Goal: Navigation & Orientation: Find specific page/section

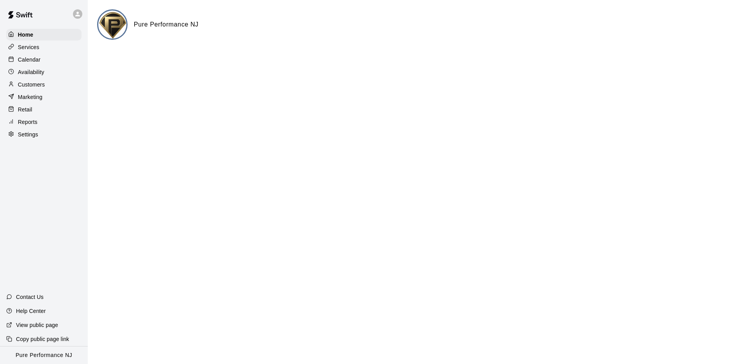
click at [50, 53] on div "Home Services Calendar Availability Customers Marketing Retail Reports Settings" at bounding box center [44, 84] width 88 height 113
click at [47, 56] on div "Calendar" at bounding box center [43, 60] width 75 height 12
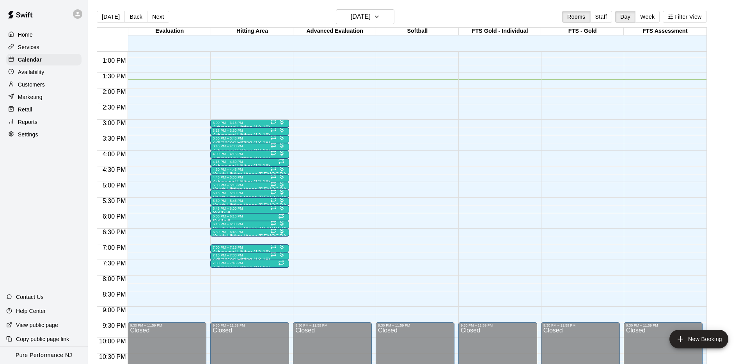
scroll to position [399, 0]
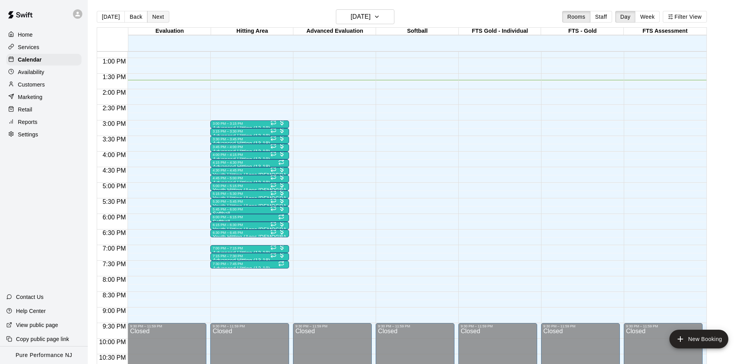
click at [153, 14] on button "Next" at bounding box center [158, 17] width 22 height 12
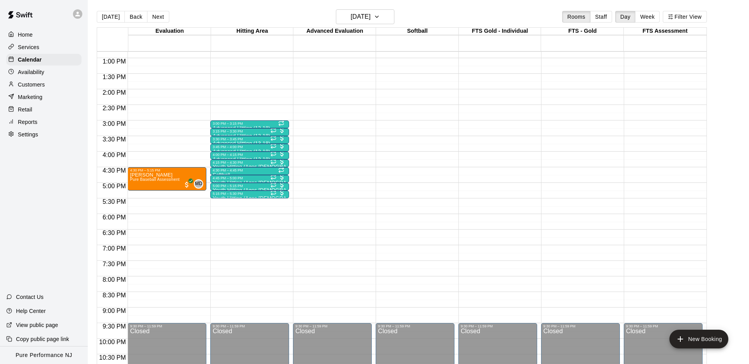
click at [207, 14] on div "Today Back Next Friday Sep 19 Rooms Staff Day Week Filter View" at bounding box center [402, 18] width 610 height 18
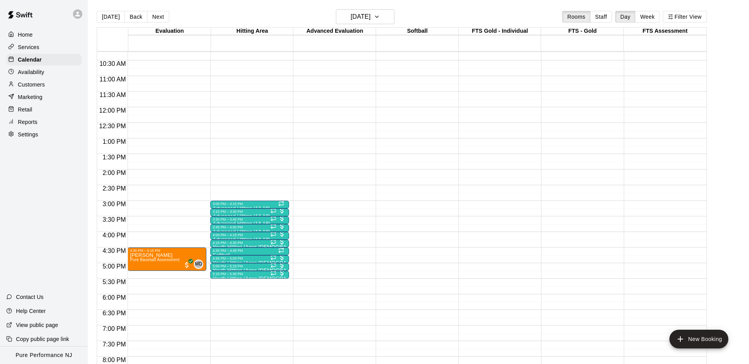
scroll to position [315, 0]
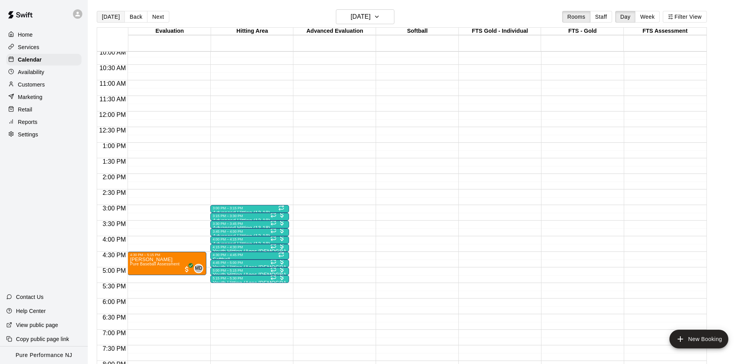
click at [110, 18] on button "Today" at bounding box center [111, 17] width 28 height 12
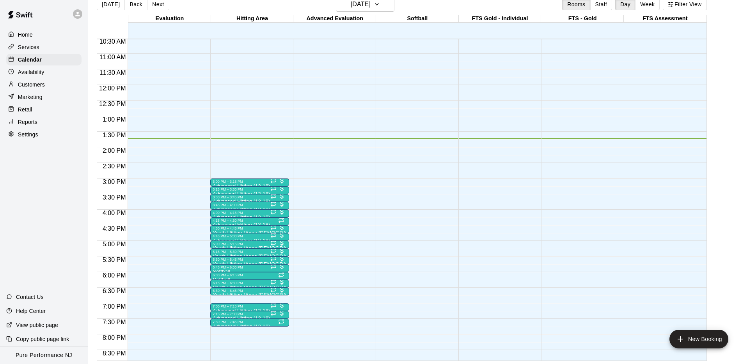
scroll to position [327, 0]
click at [154, 7] on button "Next" at bounding box center [158, 4] width 22 height 12
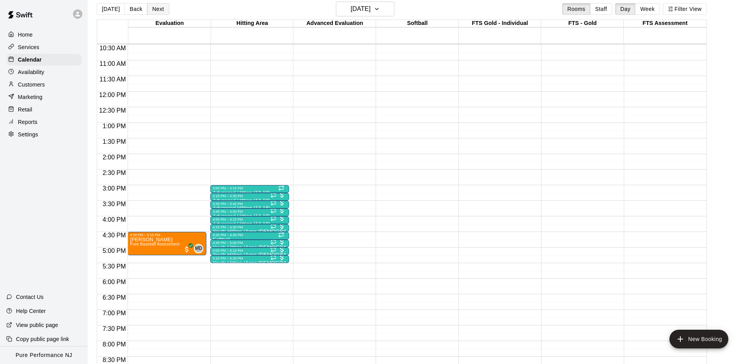
scroll to position [7, 0]
click at [154, 7] on button "Next" at bounding box center [158, 10] width 22 height 12
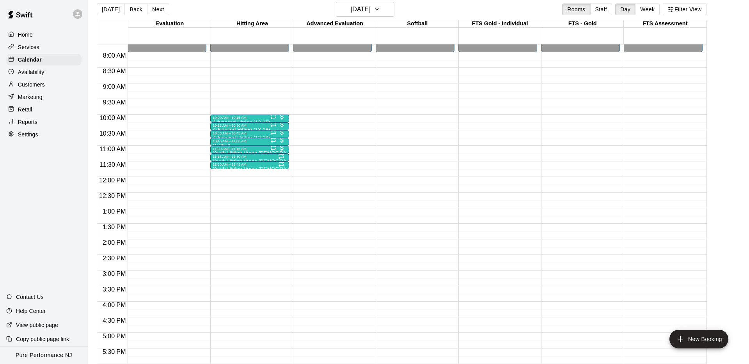
scroll to position [241, 0]
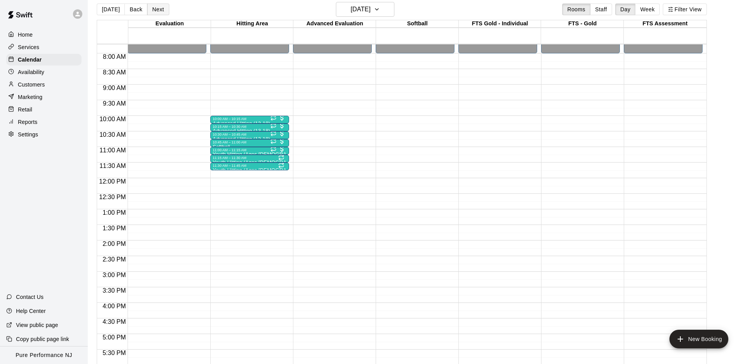
click at [158, 11] on button "Next" at bounding box center [158, 10] width 22 height 12
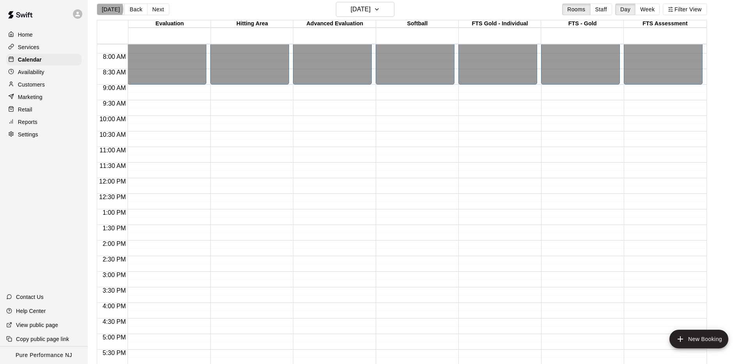
click at [106, 9] on button "Today" at bounding box center [111, 10] width 28 height 12
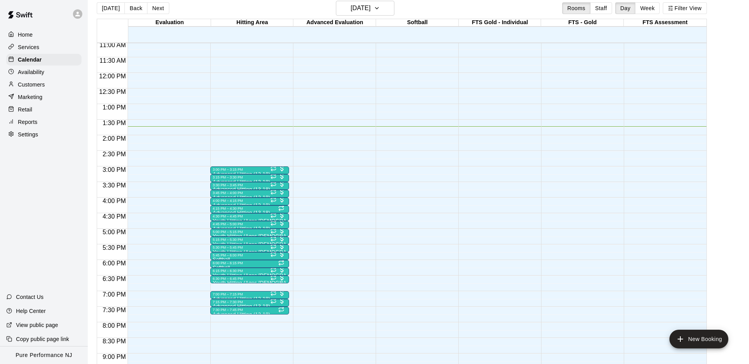
scroll to position [9, 0]
click at [34, 46] on p "Services" at bounding box center [28, 47] width 21 height 8
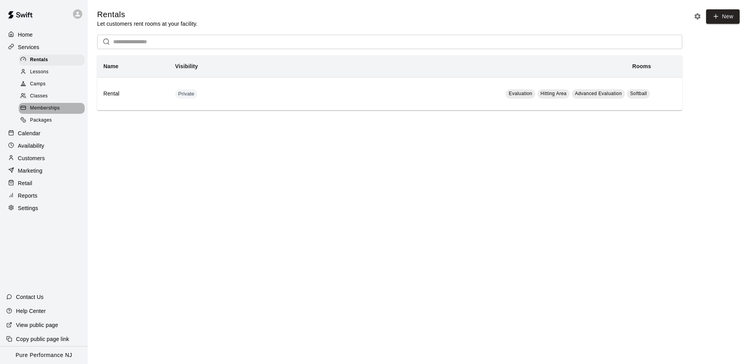
click at [41, 106] on span "Memberships" at bounding box center [45, 109] width 30 height 8
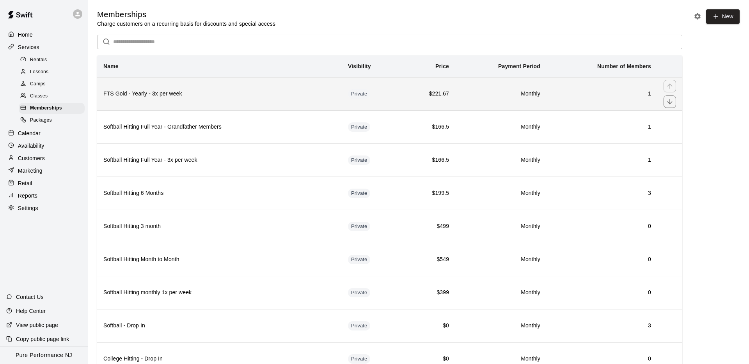
click at [220, 95] on h6 "FTS Gold - Yearly - 3x per week" at bounding box center [219, 94] width 232 height 9
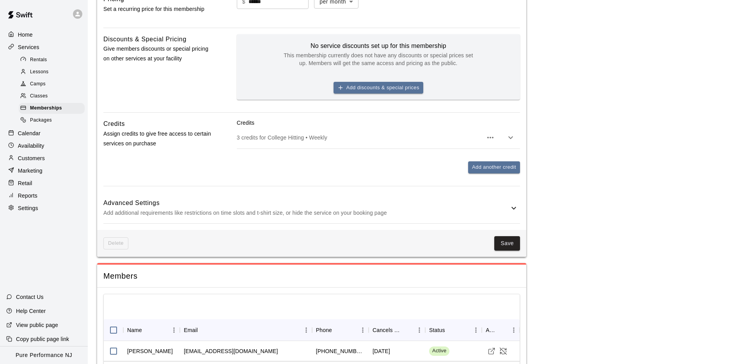
scroll to position [320, 0]
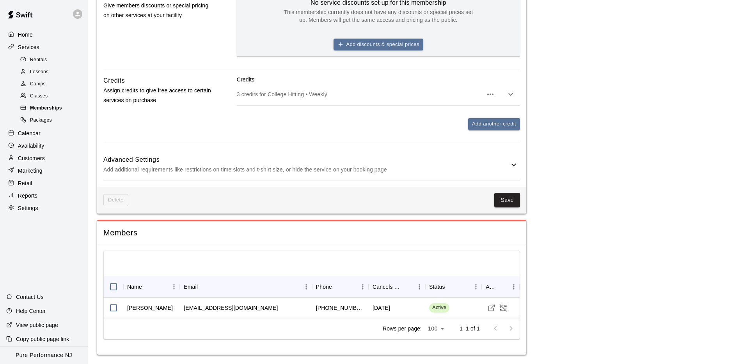
click at [52, 108] on span "Memberships" at bounding box center [46, 109] width 32 height 8
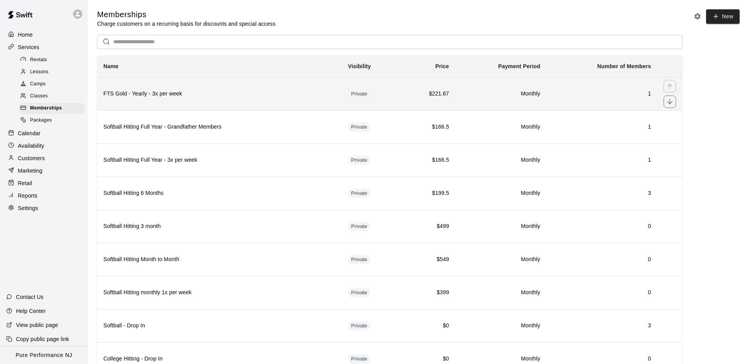
click at [140, 88] on th "FTS Gold - Yearly - 3x per week" at bounding box center [219, 93] width 245 height 33
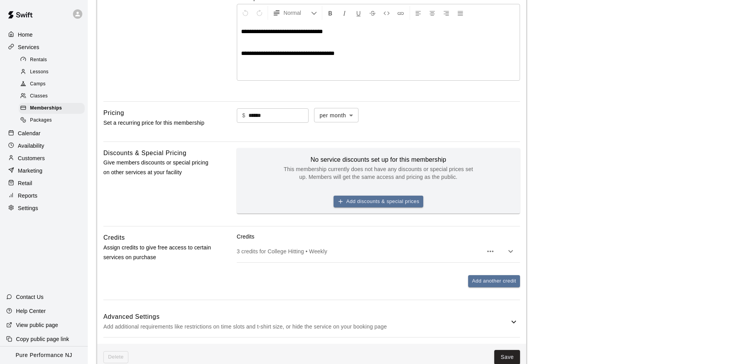
scroll to position [312, 0]
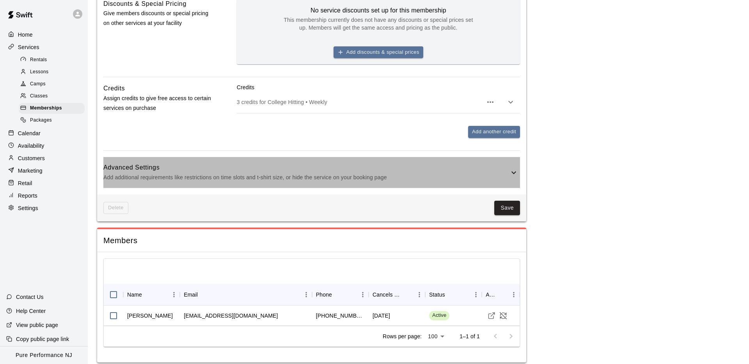
click at [246, 176] on p "Add additional requirements like restrictions on time slots and t-shirt size, o…" at bounding box center [306, 178] width 406 height 10
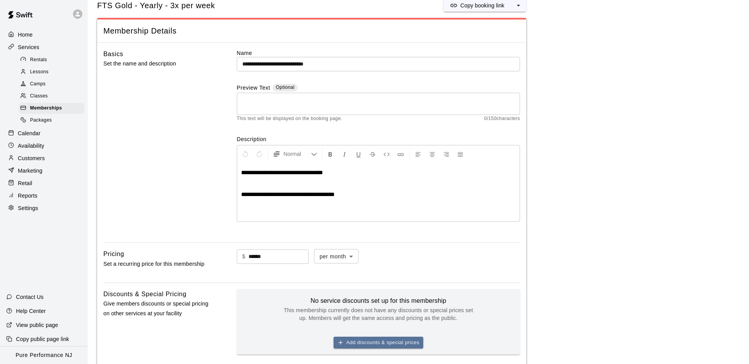
scroll to position [0, 0]
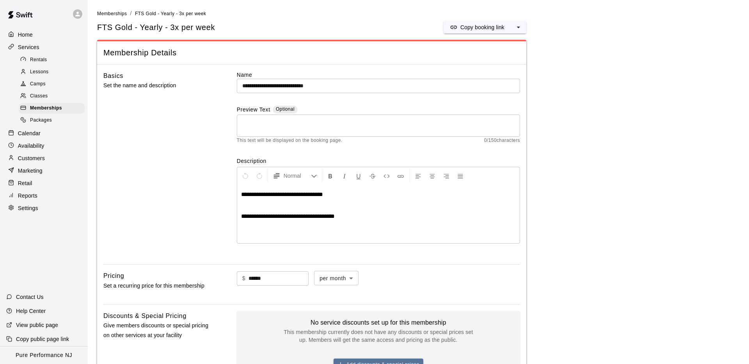
click at [33, 96] on span "Classes" at bounding box center [39, 96] width 18 height 8
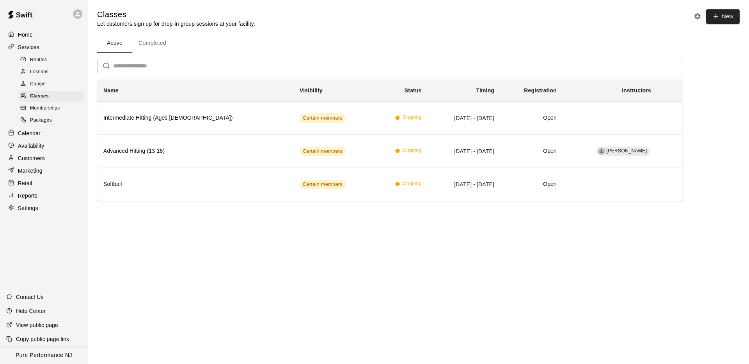
click at [39, 83] on span "Camps" at bounding box center [38, 84] width 16 height 8
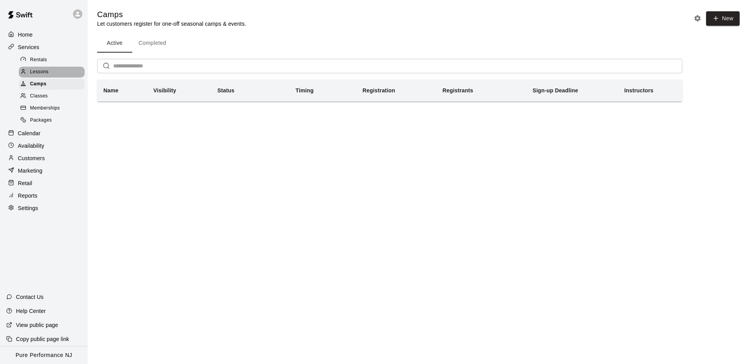
click at [45, 69] on span "Lessons" at bounding box center [39, 72] width 19 height 8
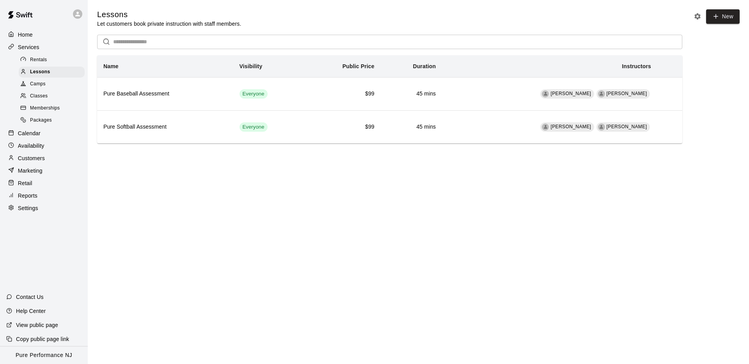
click at [38, 56] on span "Rentals" at bounding box center [38, 60] width 17 height 8
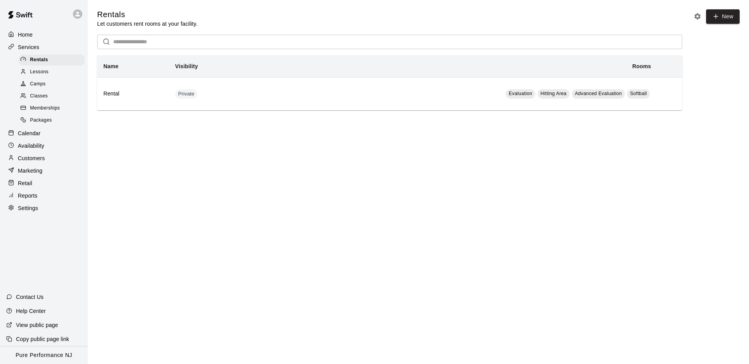
click at [29, 209] on p "Settings" at bounding box center [28, 208] width 20 height 8
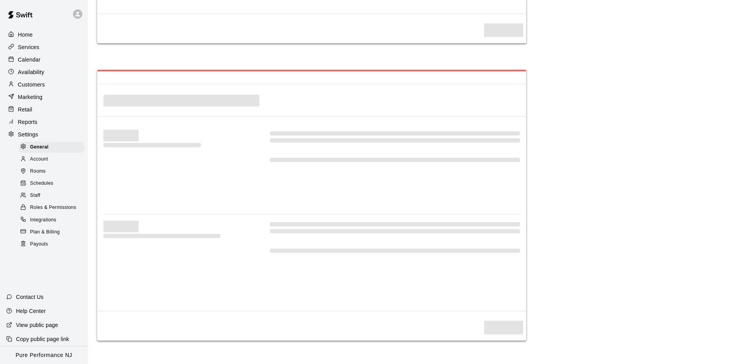
select select "**"
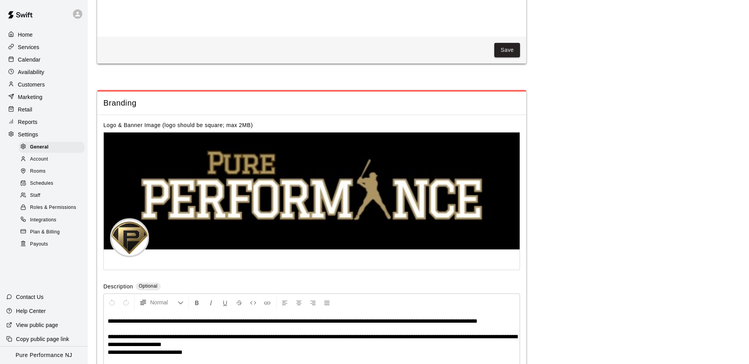
scroll to position [1591, 0]
click at [43, 168] on span "Rooms" at bounding box center [38, 172] width 16 height 8
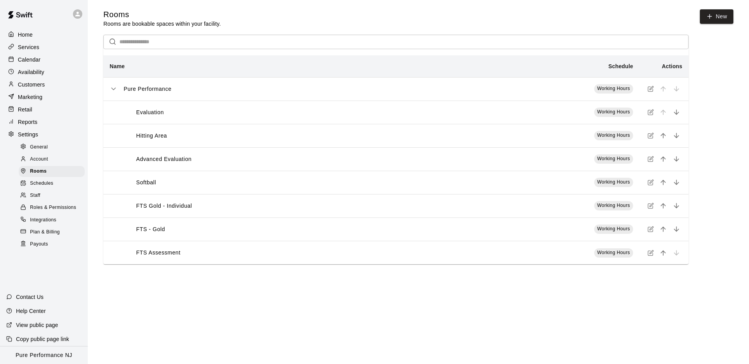
click at [186, 208] on p "FTS Gold - Individual" at bounding box center [164, 206] width 56 height 8
click at [651, 206] on icon "simple table" at bounding box center [652, 206] width 4 height 4
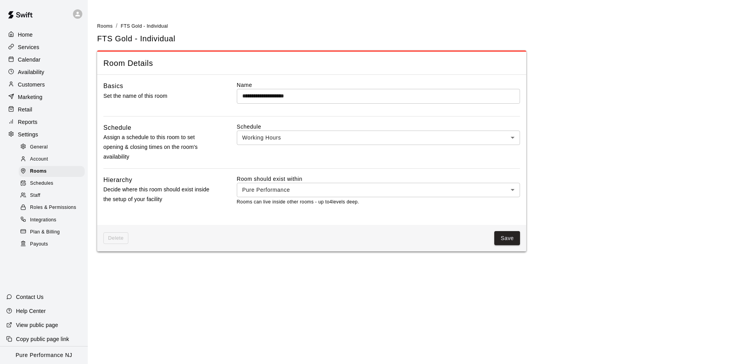
click at [111, 243] on span "Delete" at bounding box center [115, 238] width 25 height 12
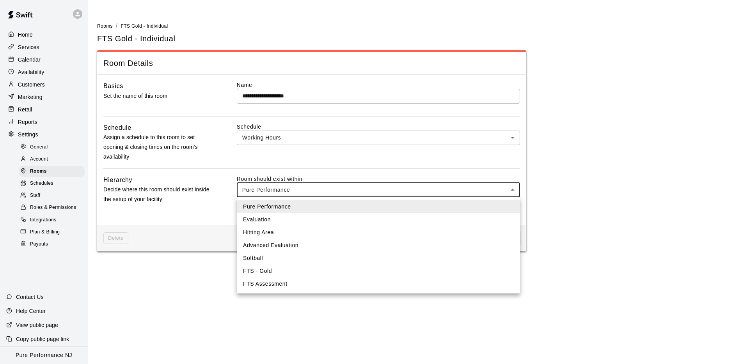
click at [272, 191] on body "**********" at bounding box center [374, 130] width 749 height 261
click at [272, 191] on div at bounding box center [374, 182] width 749 height 364
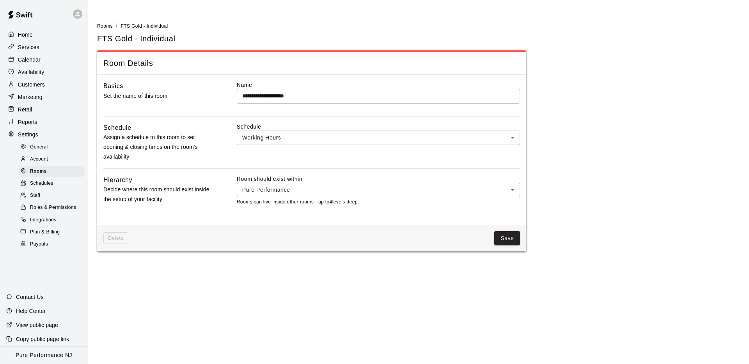
click at [307, 218] on div "**********" at bounding box center [311, 150] width 429 height 150
click at [25, 193] on icon at bounding box center [24, 194] width 1 height 2
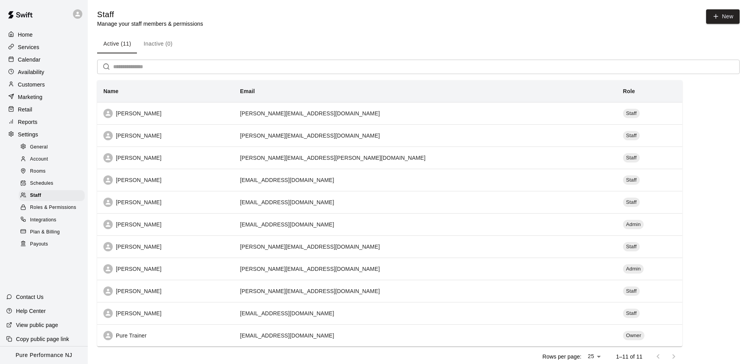
click at [32, 54] on div "Calendar" at bounding box center [43, 60] width 75 height 12
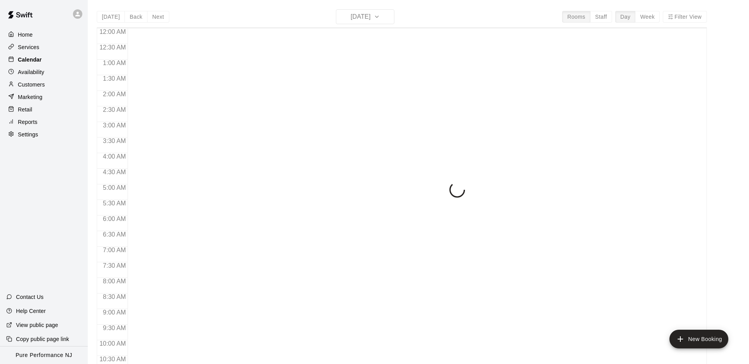
scroll to position [404, 0]
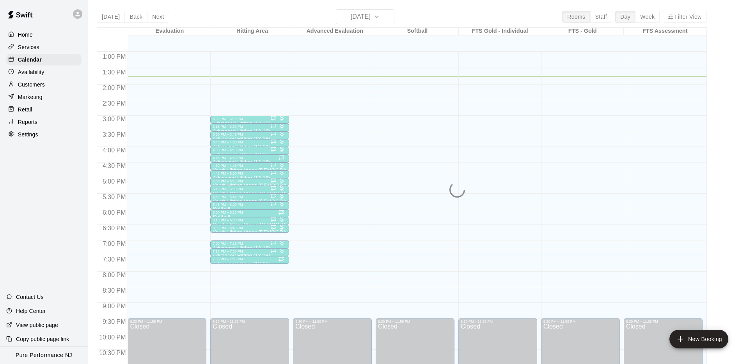
click at [33, 41] on div "Home Services Calendar Availability Customers Marketing Retail Reports Settings" at bounding box center [44, 84] width 88 height 113
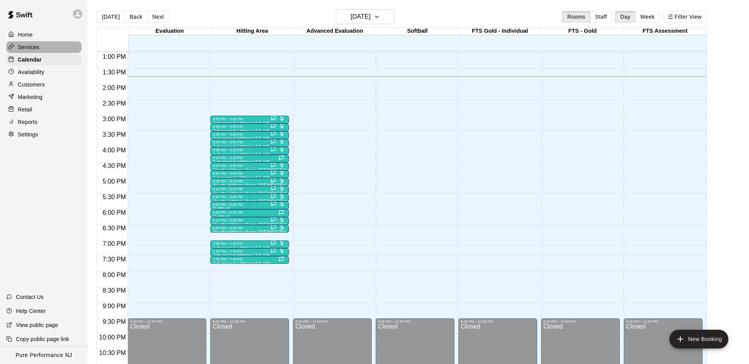
click at [34, 47] on p "Services" at bounding box center [28, 47] width 21 height 8
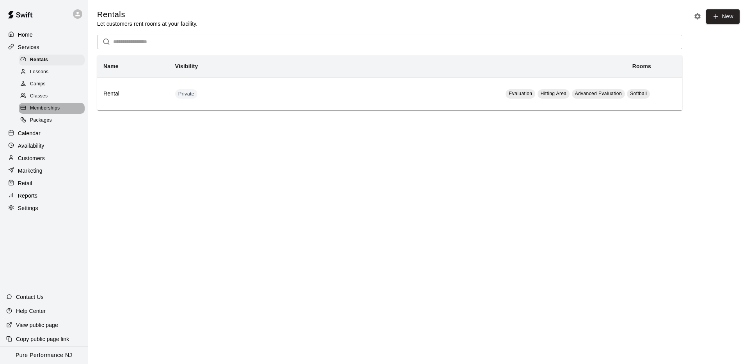
click at [49, 103] on div "Memberships" at bounding box center [52, 108] width 66 height 11
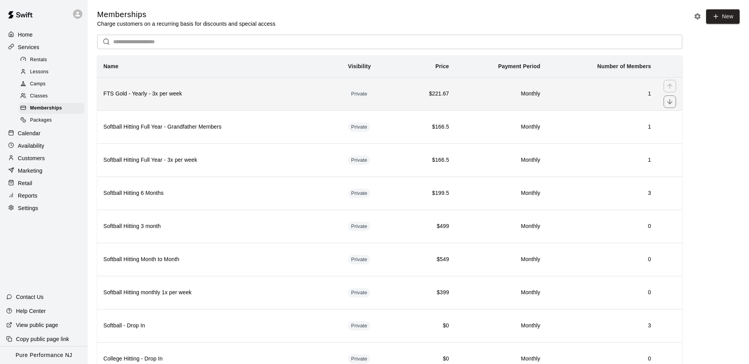
click at [202, 105] on th "FTS Gold - Yearly - 3x per week" at bounding box center [219, 93] width 245 height 33
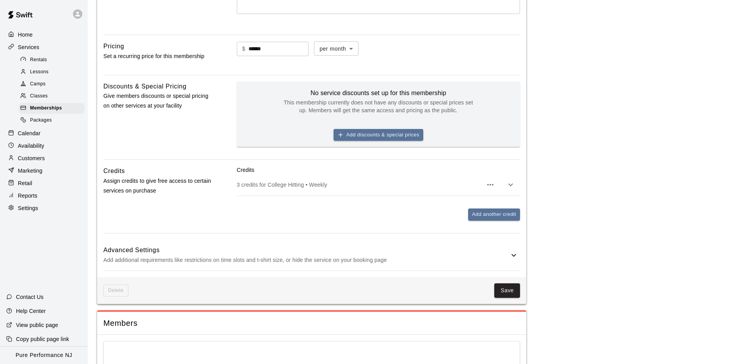
click at [237, 186] on p "3 credits for College Hitting • Weekly" at bounding box center [360, 185] width 246 height 8
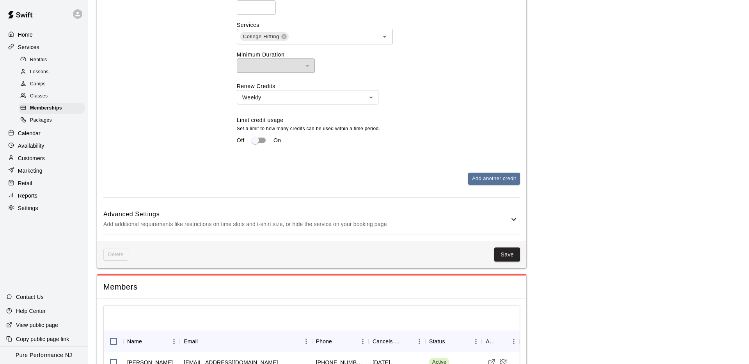
scroll to position [455, 0]
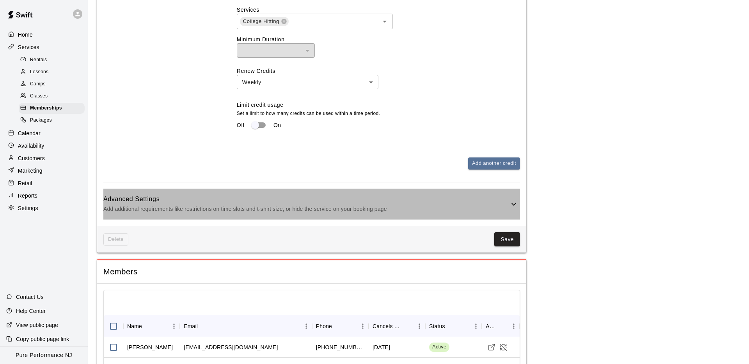
click at [206, 217] on div "Advanced Settings Add additional requirements like restrictions on time slots a…" at bounding box center [311, 204] width 417 height 31
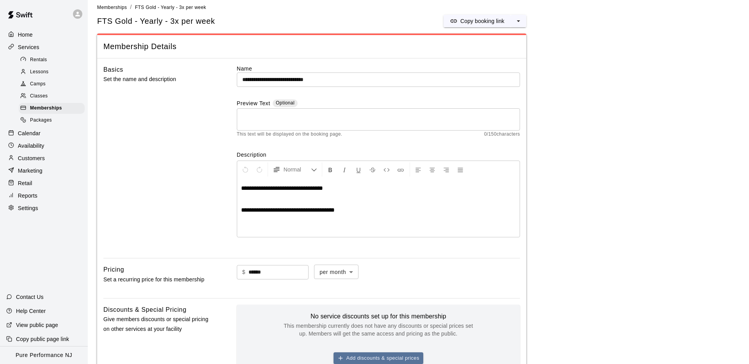
scroll to position [0, 0]
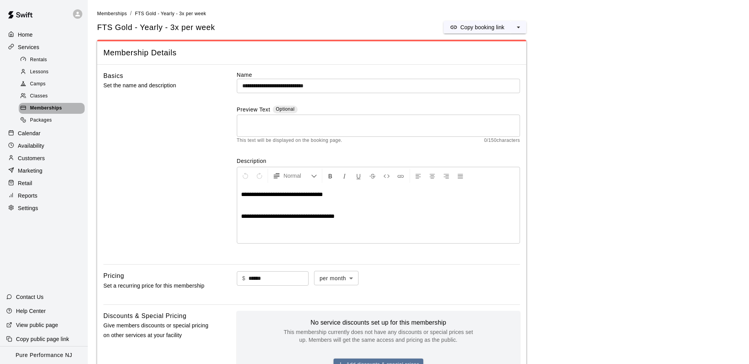
click at [60, 105] on span "Memberships" at bounding box center [46, 109] width 32 height 8
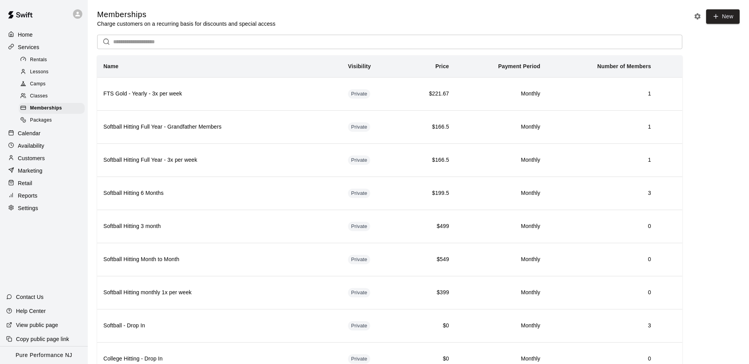
click at [28, 46] on p "Services" at bounding box center [28, 47] width 21 height 8
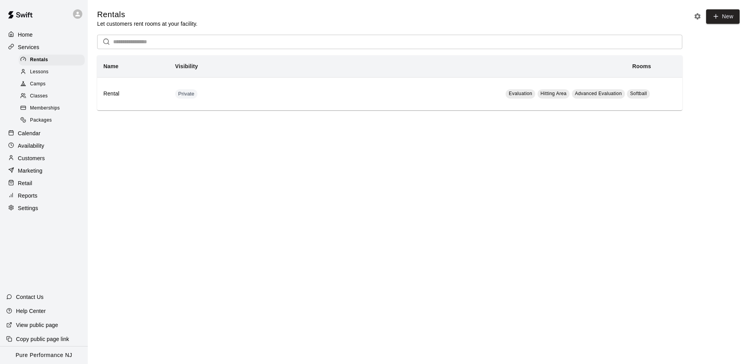
click at [26, 34] on p "Home" at bounding box center [25, 35] width 15 height 8
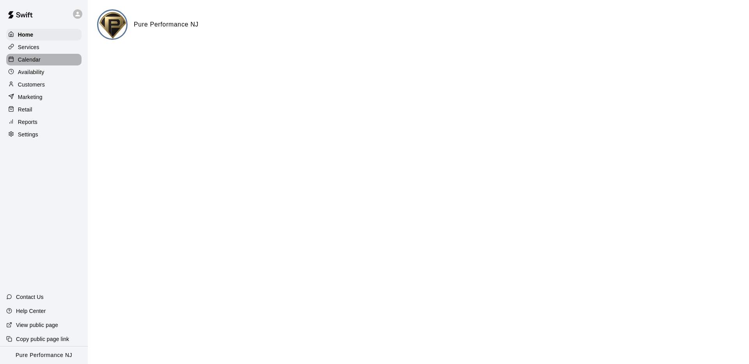
click at [36, 62] on p "Calendar" at bounding box center [29, 60] width 23 height 8
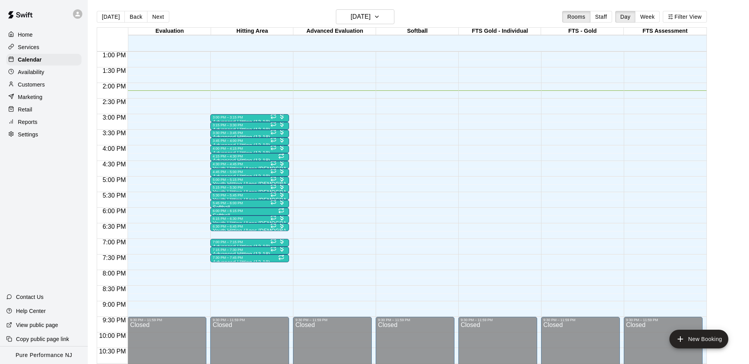
scroll to position [405, 0]
click at [156, 15] on button "Next" at bounding box center [158, 17] width 22 height 12
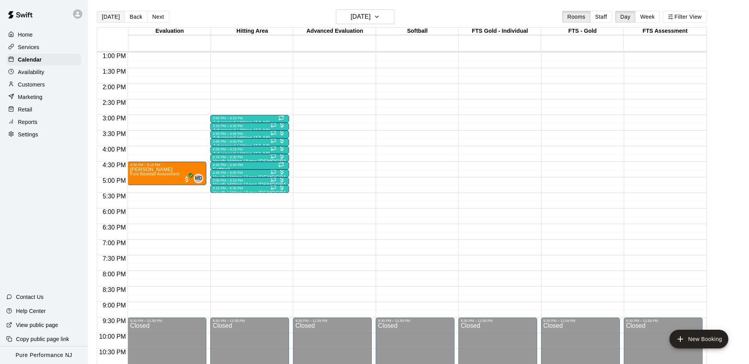
click at [112, 16] on button "Today" at bounding box center [111, 17] width 28 height 12
